Goal: Task Accomplishment & Management: Manage account settings

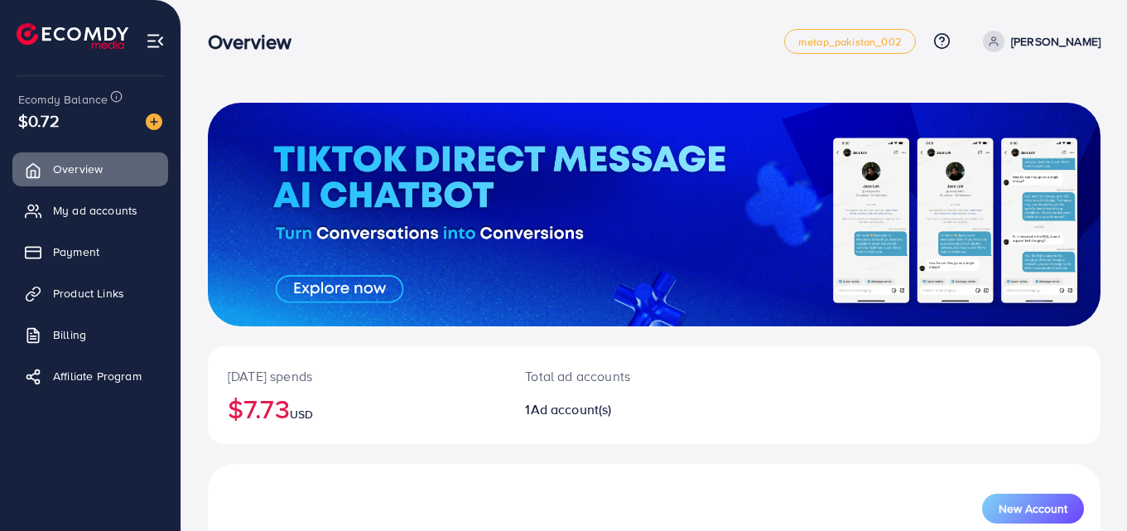
drag, startPoint x: 0, startPoint y: 0, endPoint x: 736, endPoint y: 34, distance: 736.8
click at [736, 34] on div "Overview" at bounding box center [496, 42] width 576 height 24
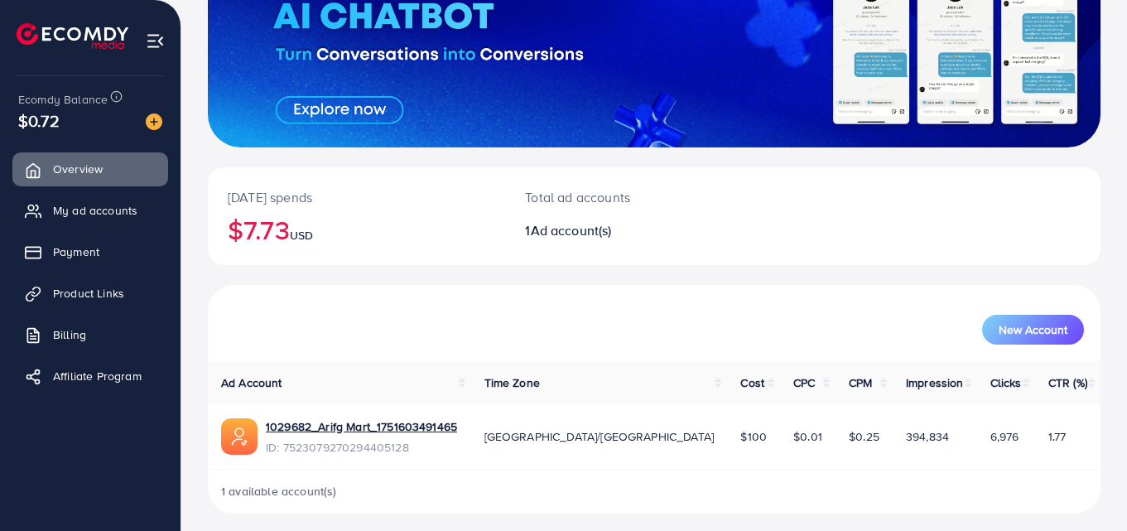
scroll to position [188, 0]
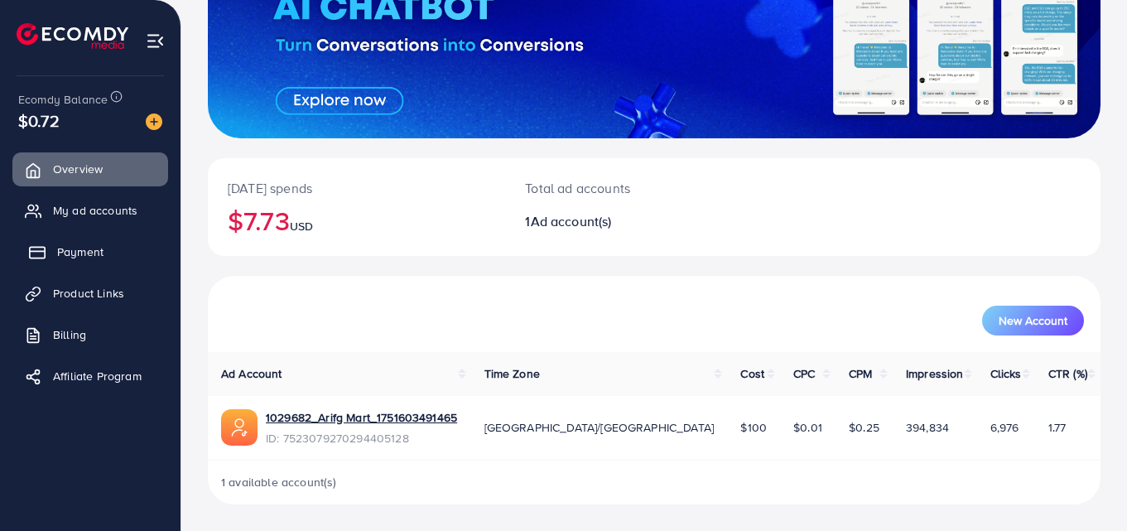
click at [94, 252] on span "Payment" at bounding box center [80, 251] width 46 height 17
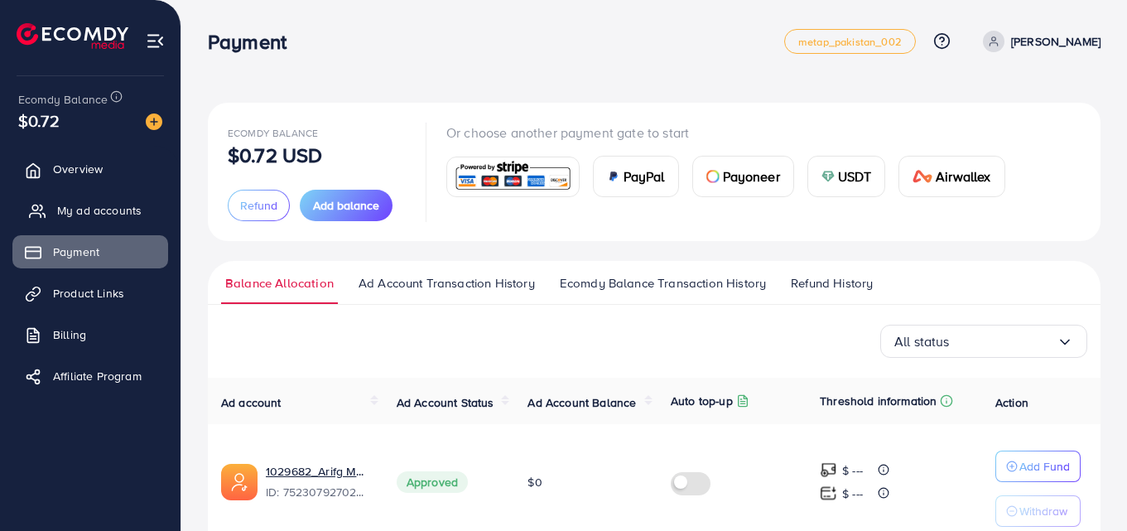
click at [99, 212] on span "My ad accounts" at bounding box center [99, 210] width 84 height 17
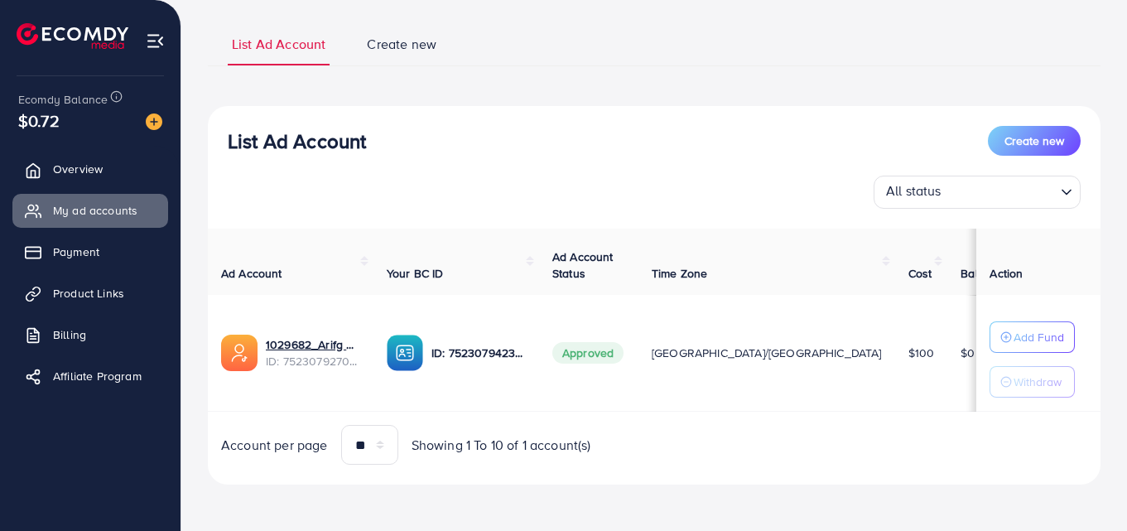
scroll to position [105, 0]
click at [386, 447] on select "** ** ** ***" at bounding box center [369, 445] width 57 height 40
click at [494, 499] on div "**********" at bounding box center [654, 253] width 893 height 503
click at [84, 171] on span "Overview" at bounding box center [82, 169] width 50 height 17
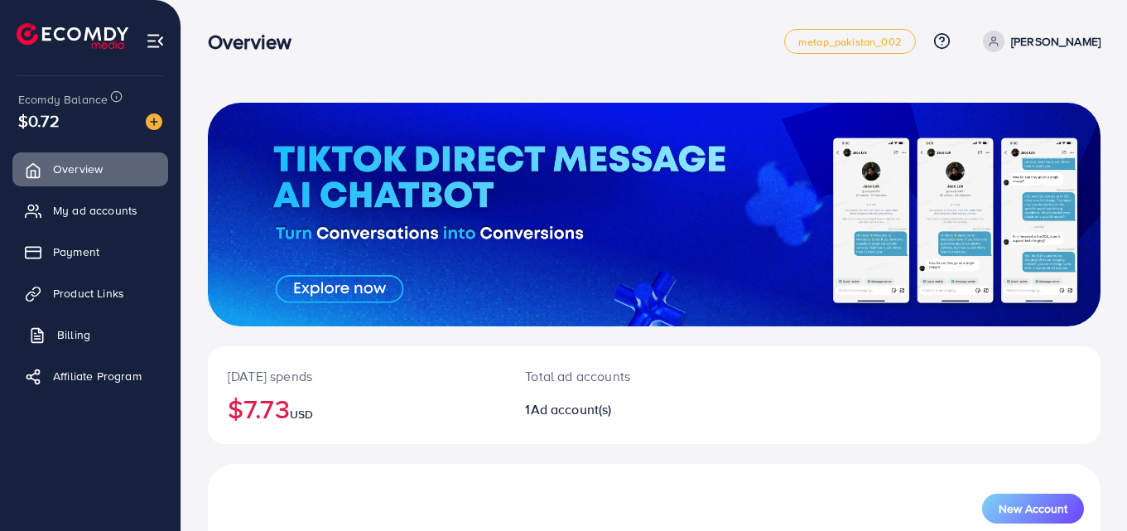
click at [84, 319] on link "Billing" at bounding box center [90, 334] width 156 height 33
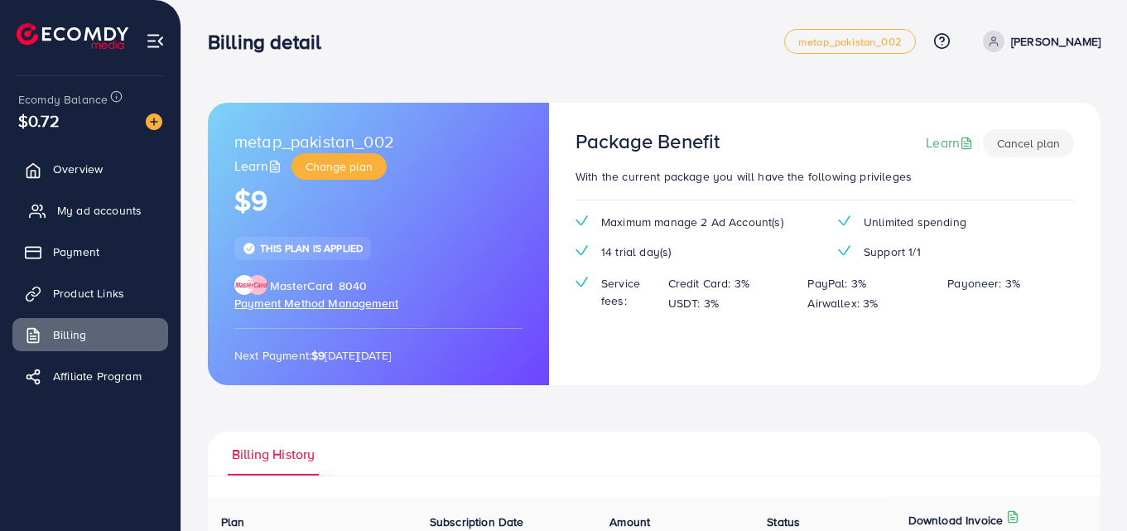
click at [108, 208] on span "My ad accounts" at bounding box center [99, 210] width 84 height 17
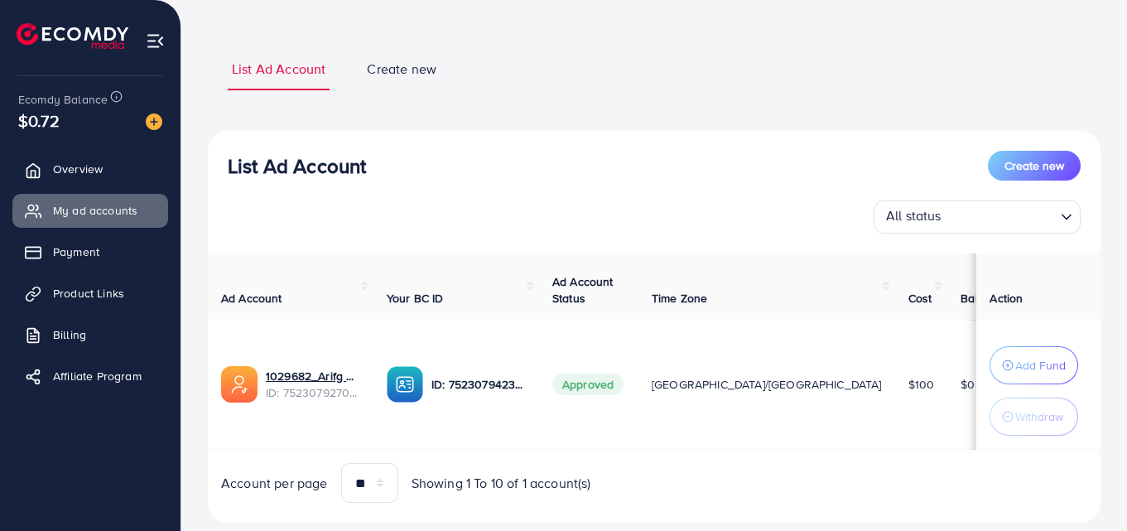
scroll to position [118, 0]
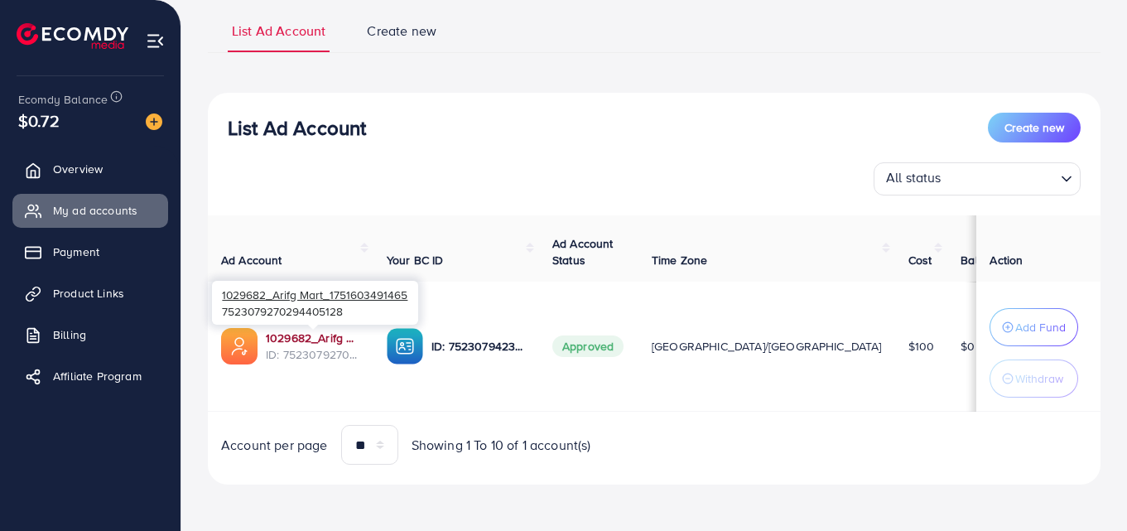
click at [324, 338] on link "1029682_Arifg Mart_1751603491465" at bounding box center [313, 338] width 94 height 17
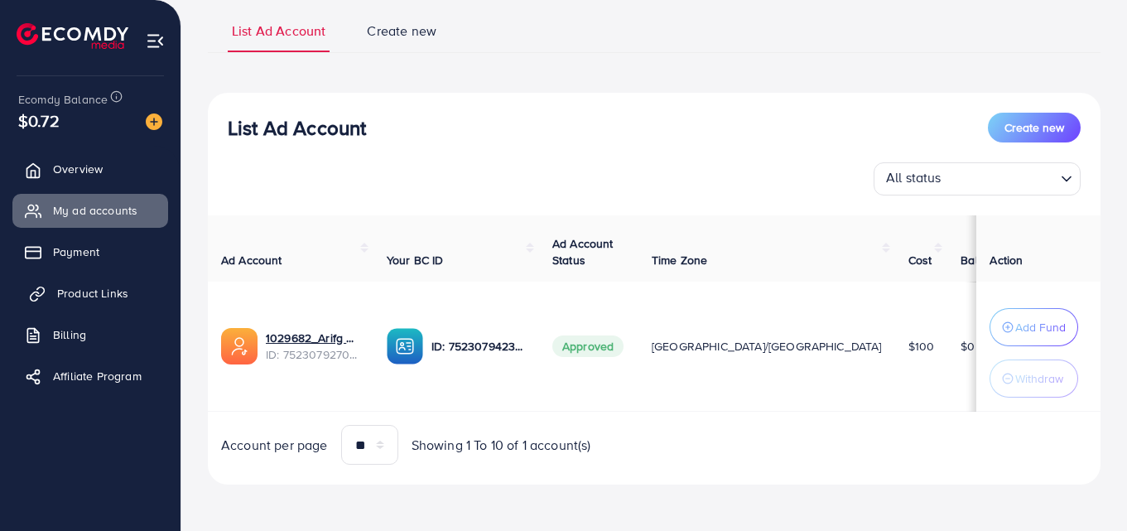
click at [69, 292] on span "Product Links" at bounding box center [92, 293] width 71 height 17
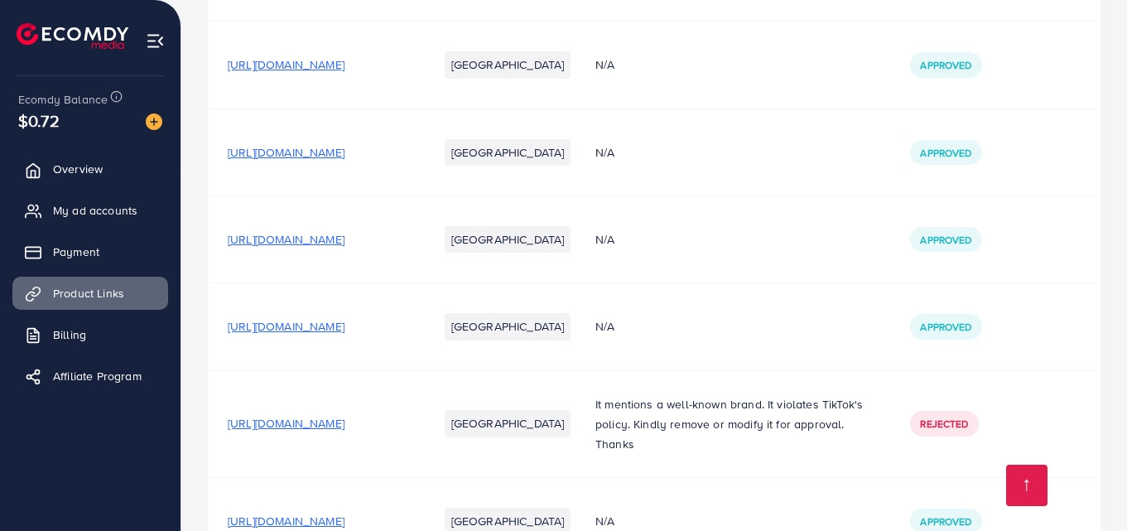
scroll to position [907, 0]
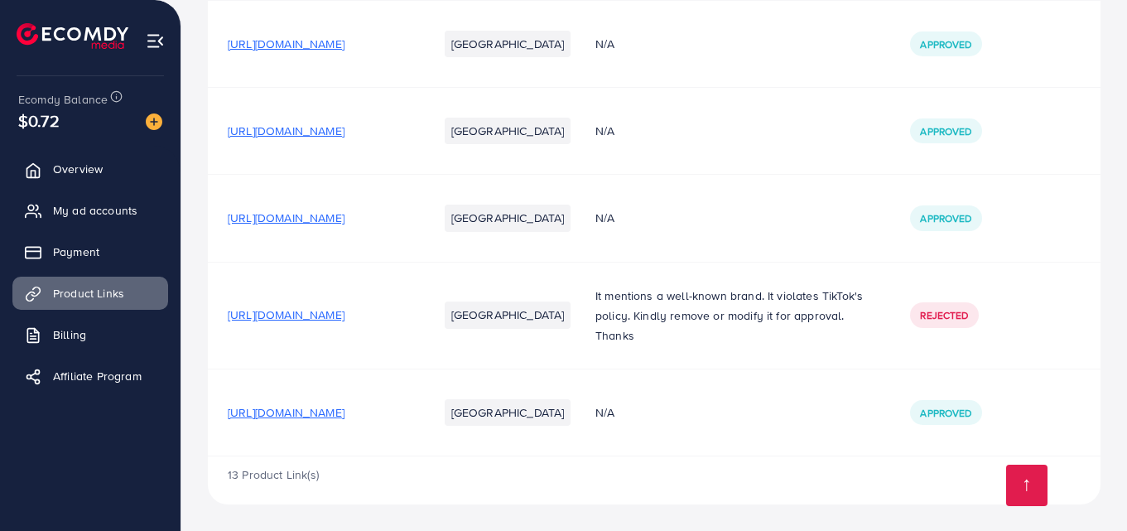
click at [335, 406] on span "[URL][DOMAIN_NAME]" at bounding box center [286, 412] width 117 height 17
